Goal: Find specific page/section: Find specific page/section

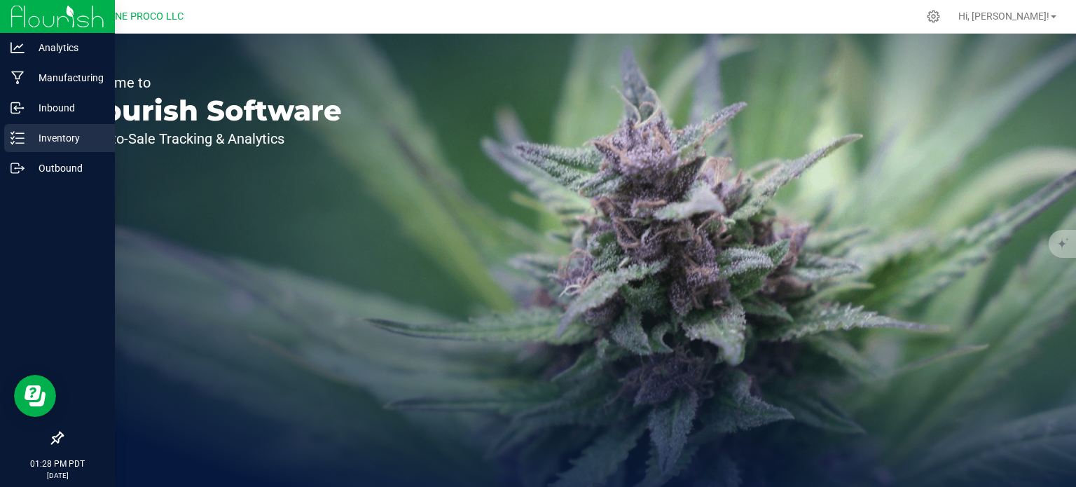
click at [17, 137] on icon at bounding box center [18, 138] width 14 height 14
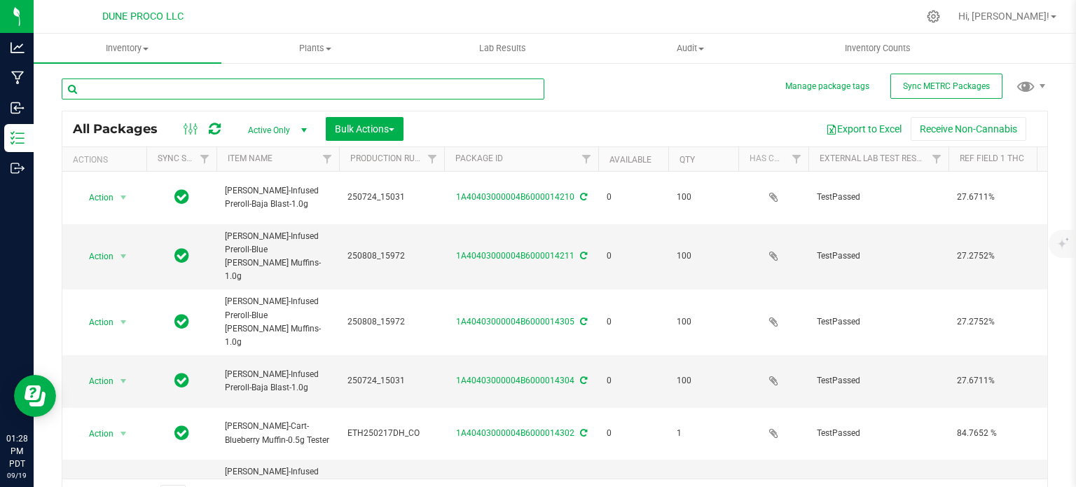
click at [162, 87] on input "text" at bounding box center [303, 88] width 483 height 21
paste input "250704-13101BBL"
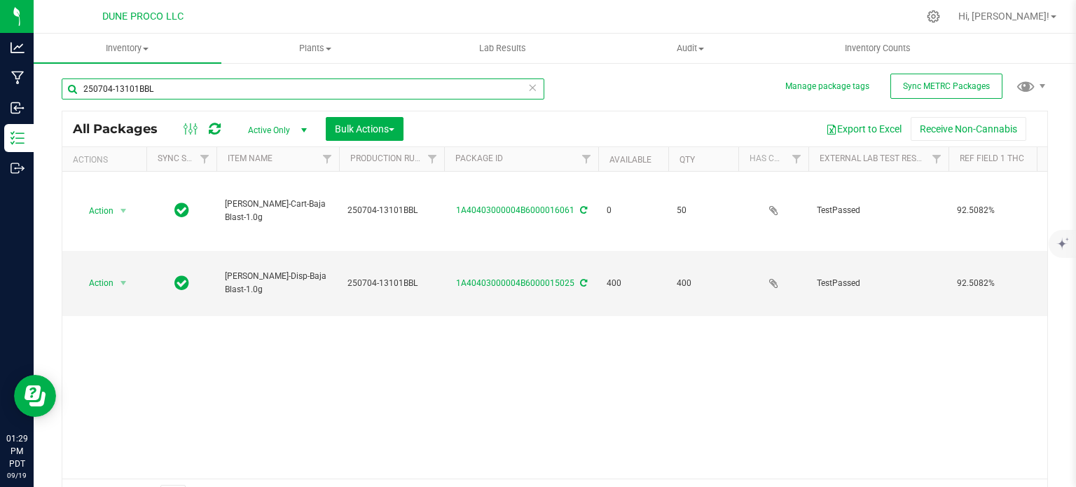
type input "250704-13101BBL"
